Goal: Task Accomplishment & Management: Manage account settings

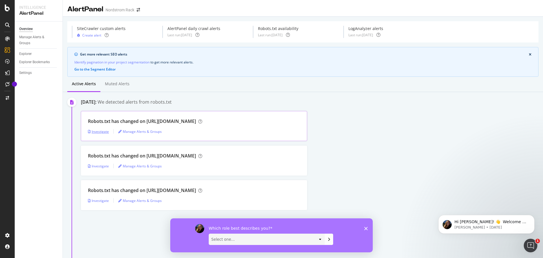
click at [96, 130] on div "Investigate" at bounding box center [98, 131] width 21 height 5
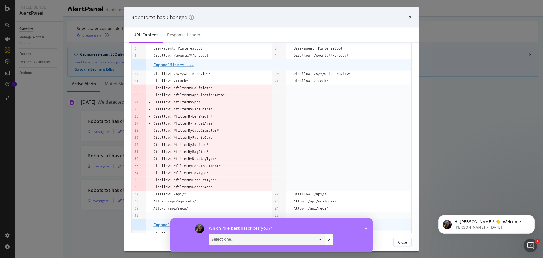
scroll to position [57, 0]
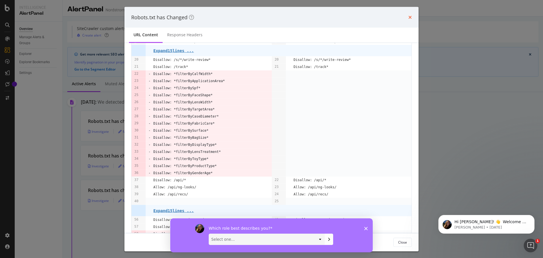
click at [409, 18] on icon "times" at bounding box center [409, 17] width 3 height 5
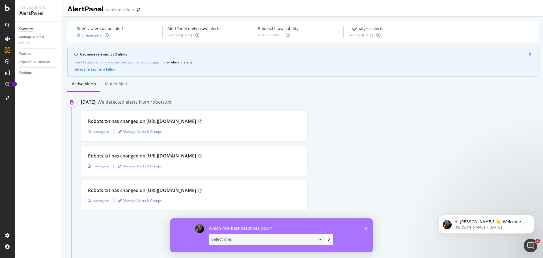
click at [124, 10] on div "Nordstrom Rack" at bounding box center [119, 10] width 29 height 6
click at [137, 10] on icon "arrow-right-arrow-left" at bounding box center [138, 10] width 3 height 4
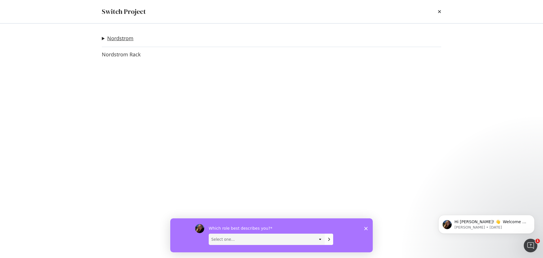
click at [125, 38] on link "Nordstrom" at bounding box center [120, 38] width 26 height 6
